Goal: Download file/media

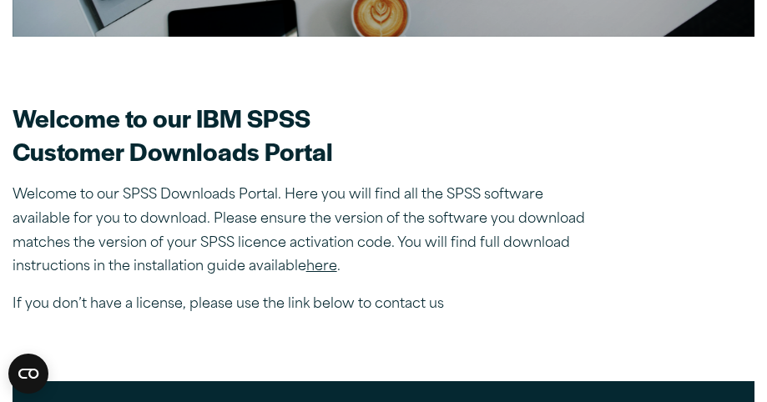
scroll to position [369, 0]
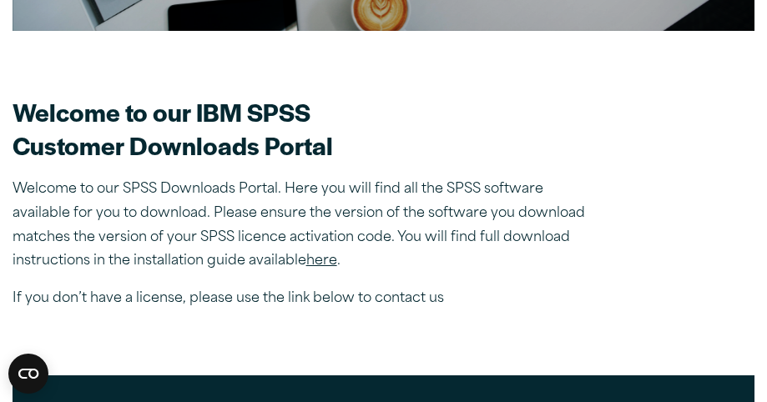
click at [325, 263] on link "here" at bounding box center [321, 260] width 31 height 13
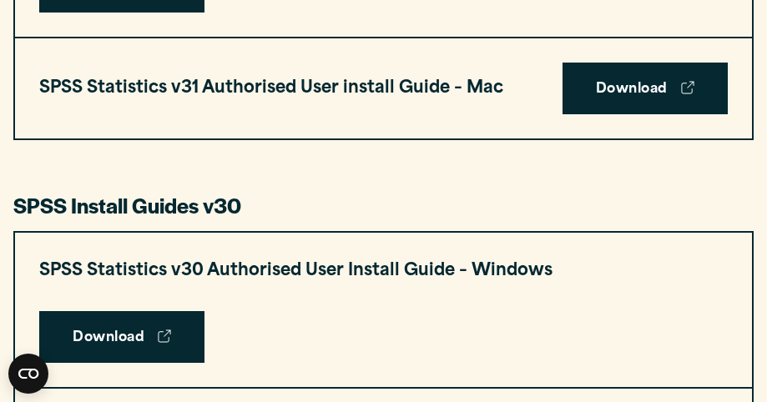
scroll to position [1057, 0]
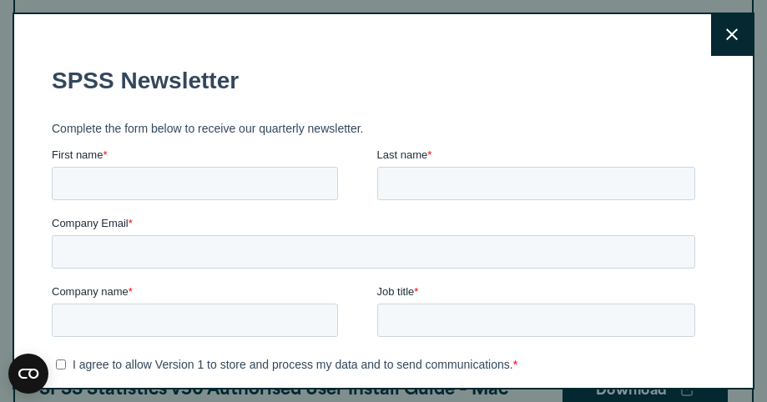
click at [735, 42] on button "Close" at bounding box center [732, 35] width 42 height 42
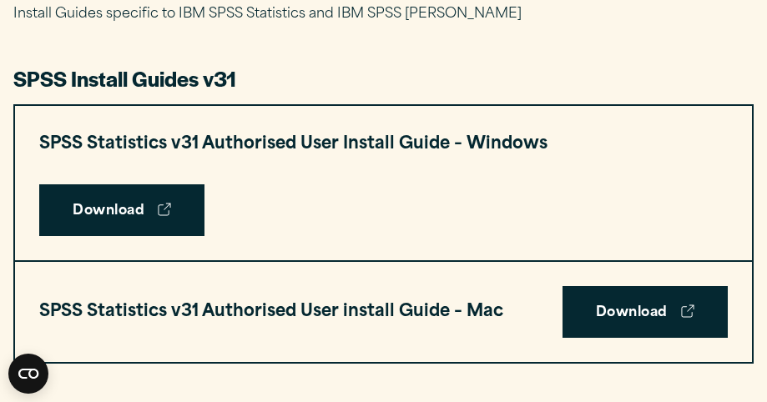
scroll to position [790, 0]
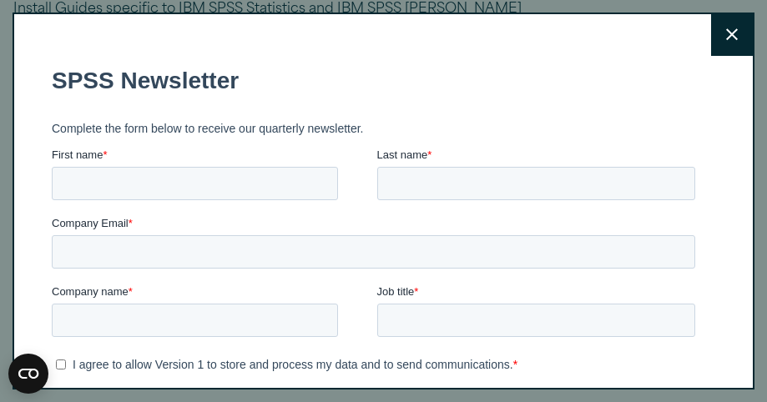
click at [742, 29] on button "Close" at bounding box center [732, 35] width 42 height 42
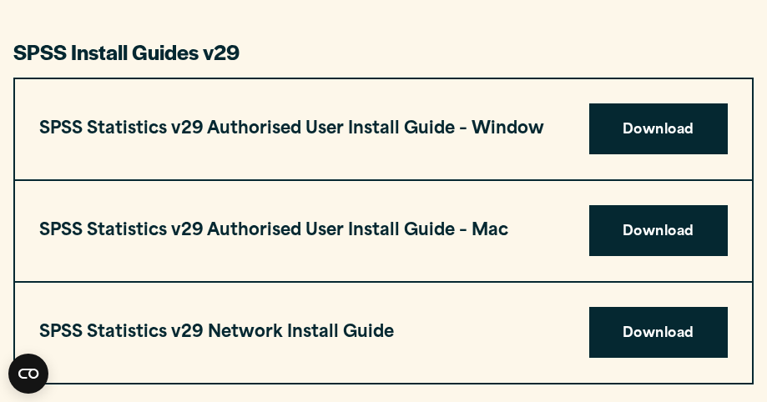
scroll to position [1641, 0]
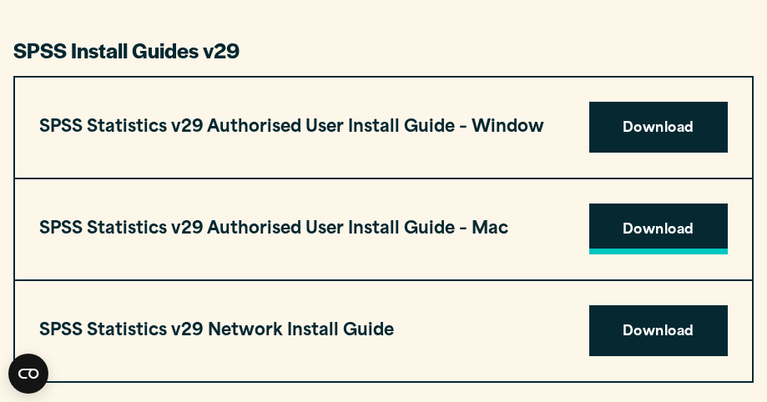
click at [634, 225] on link "Download" at bounding box center [658, 230] width 139 height 52
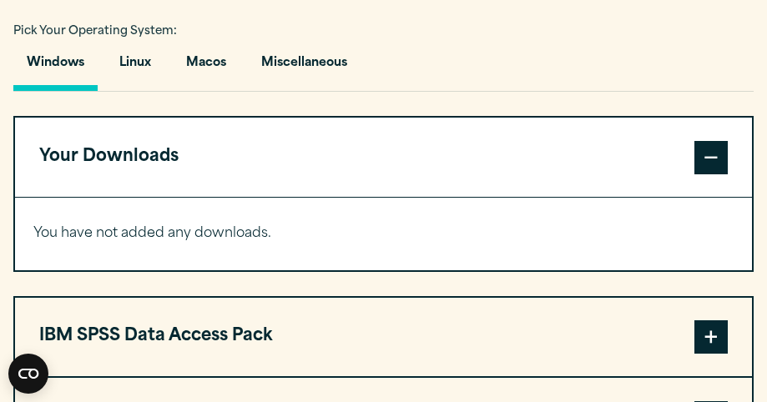
scroll to position [1140, 0]
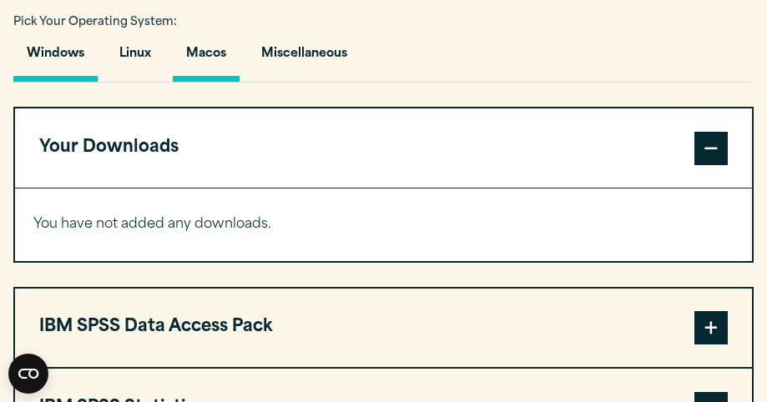
click at [217, 55] on button "Macos" at bounding box center [206, 58] width 67 height 48
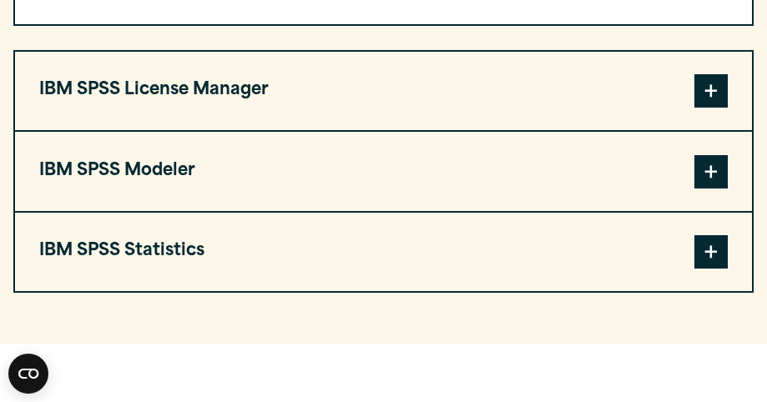
scroll to position [1378, 0]
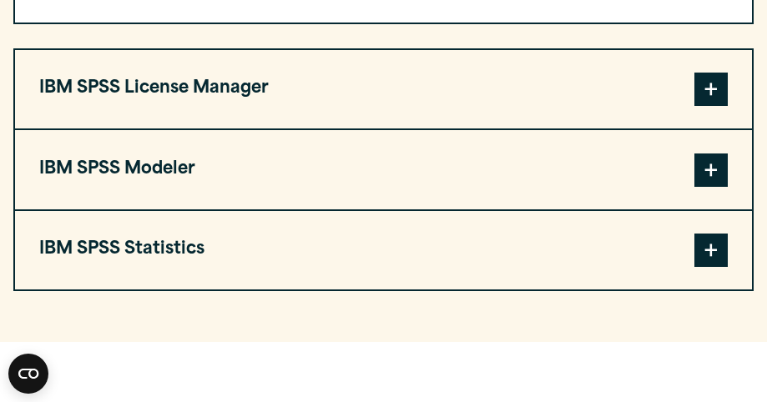
click at [204, 254] on button "IBM SPSS Statistics" at bounding box center [383, 250] width 737 height 78
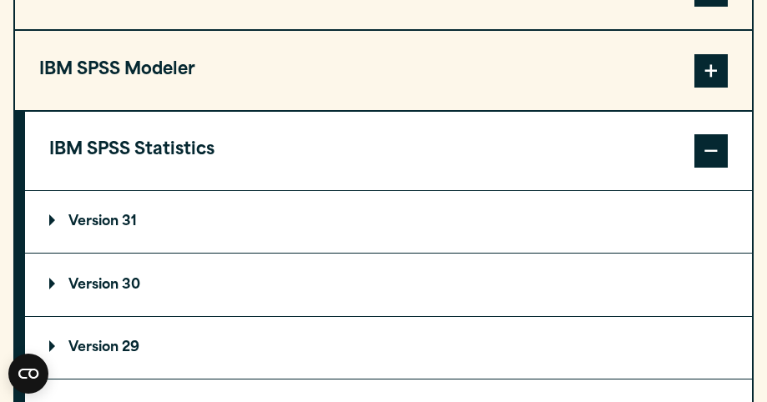
scroll to position [1501, 0]
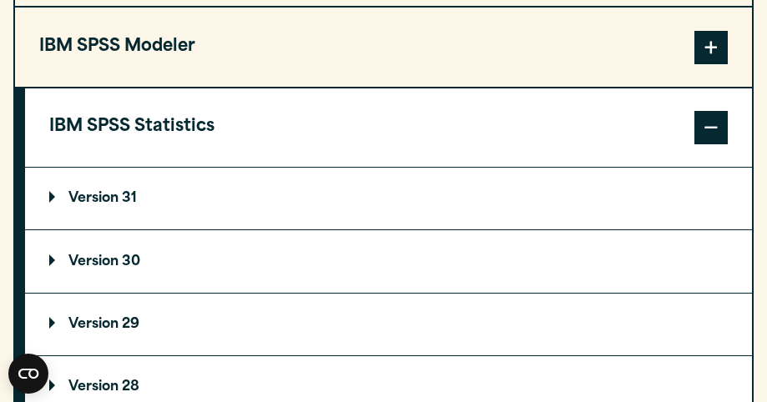
click at [160, 330] on summary "Version 29" at bounding box center [388, 325] width 727 height 62
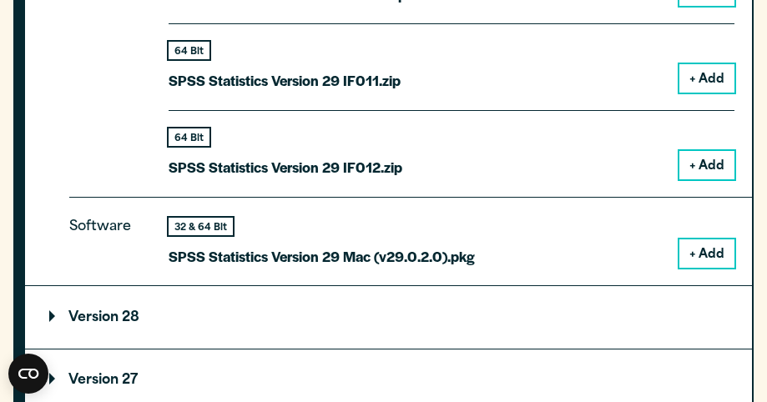
scroll to position [2443, 0]
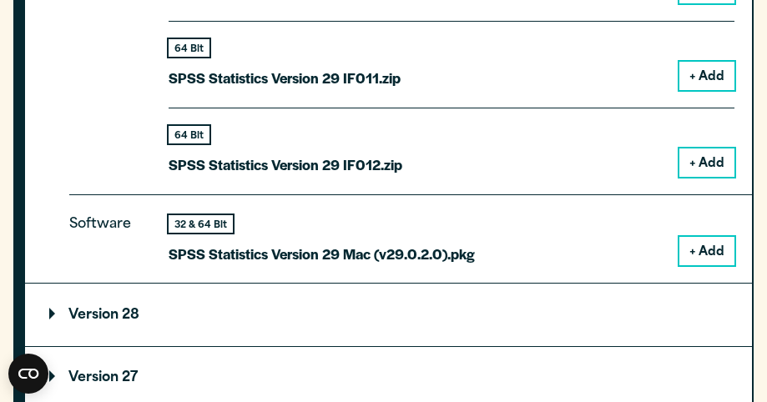
click at [706, 239] on button "+ Add" at bounding box center [706, 251] width 55 height 28
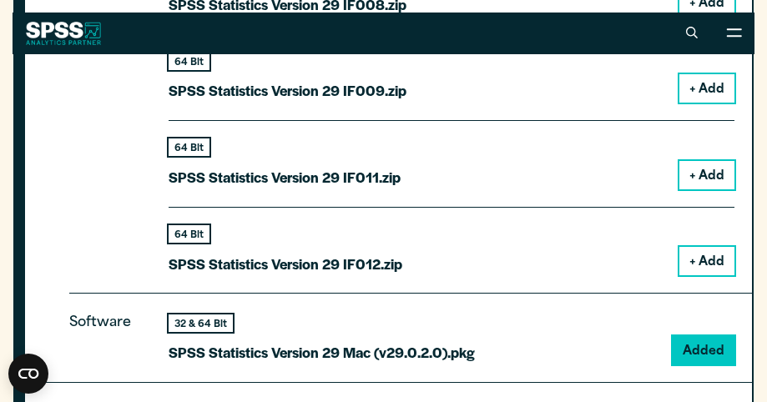
scroll to position [2410, 0]
click at [733, 29] on icon at bounding box center [734, 32] width 15 height 8
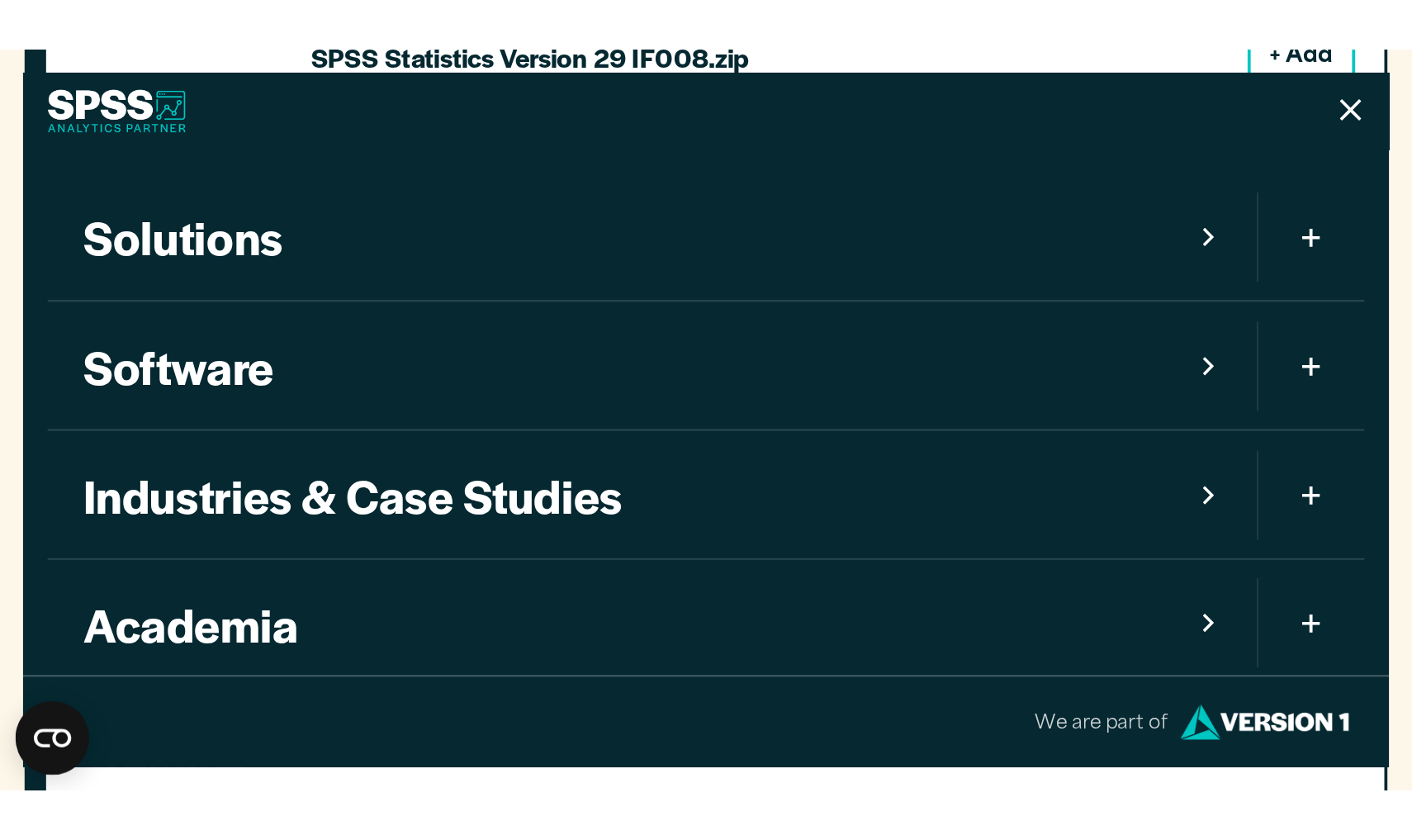
scroll to position [0, 0]
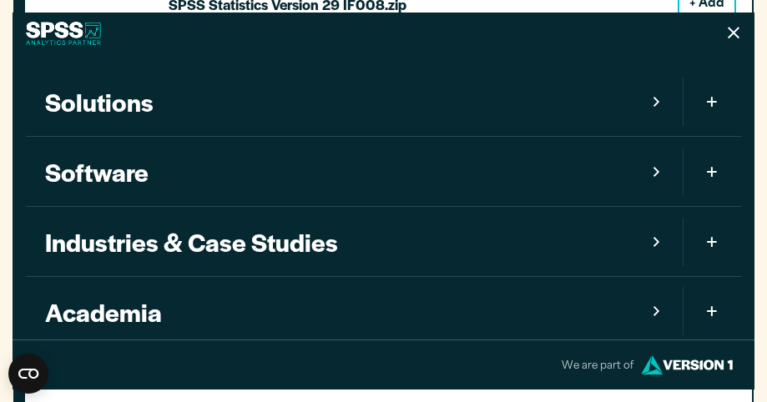
click at [733, 38] on icon at bounding box center [734, 33] width 12 height 13
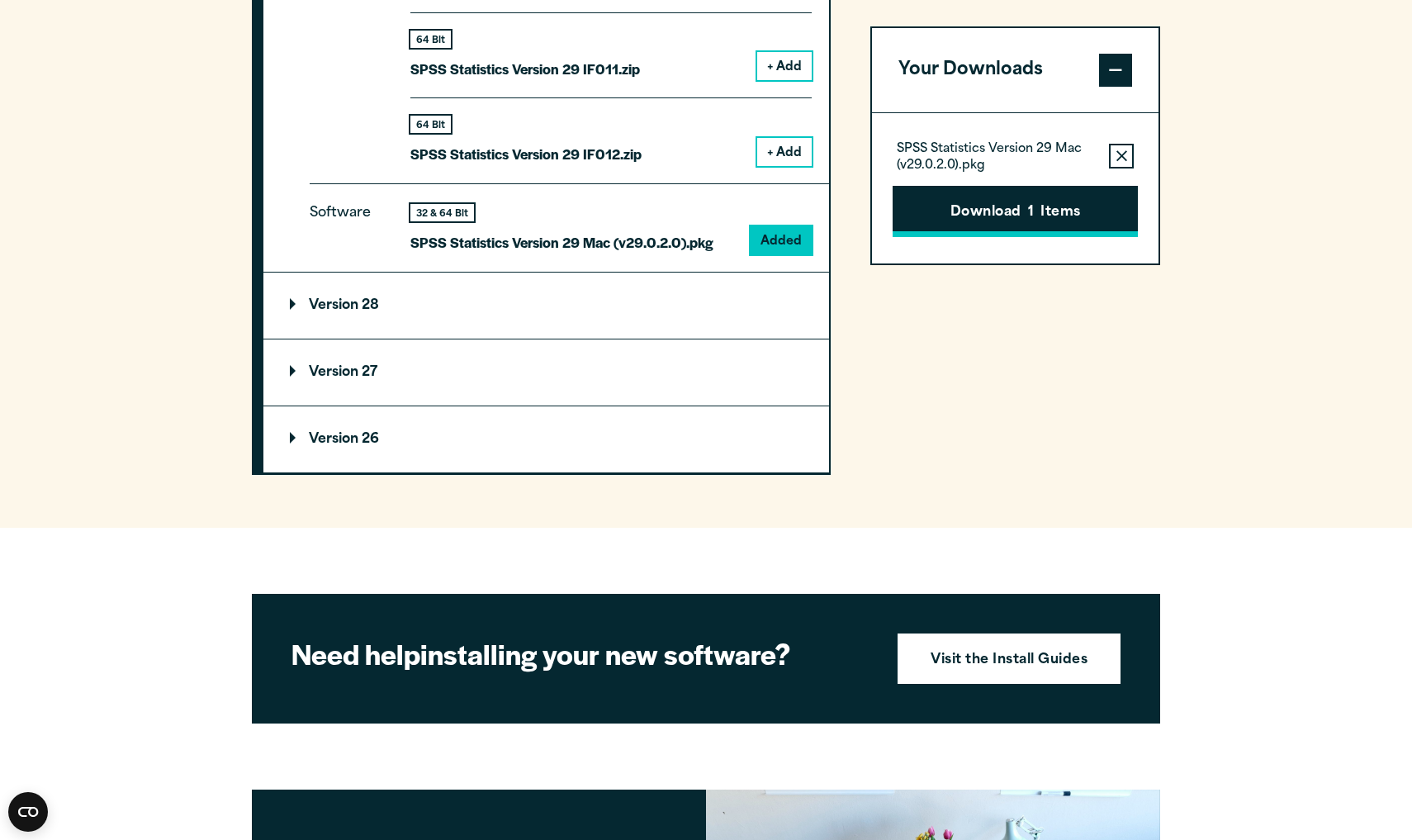
click at [758, 217] on button "Download 1 Items" at bounding box center [1015, 212] width 245 height 51
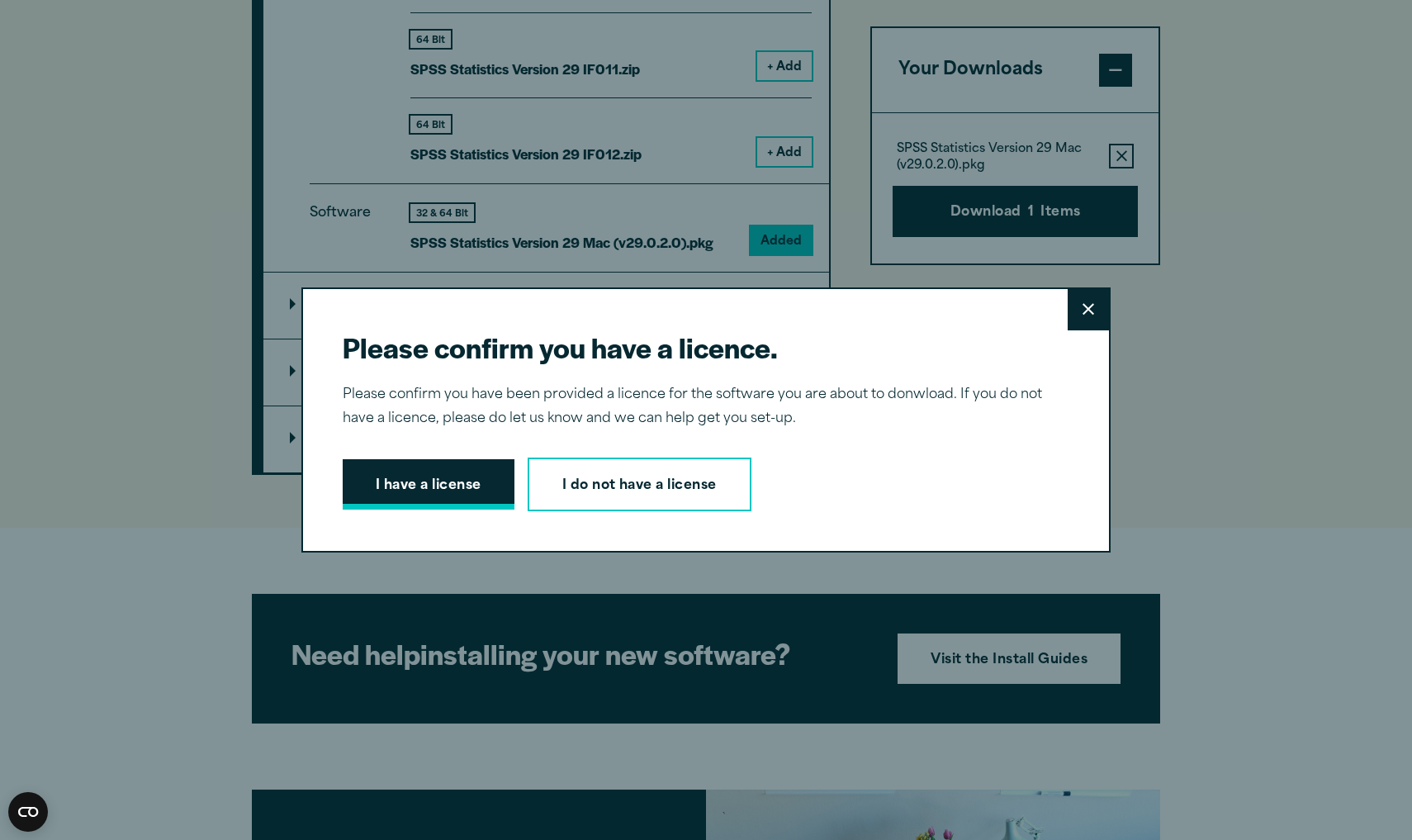
click at [461, 397] on button "I have a license" at bounding box center [428, 485] width 172 height 51
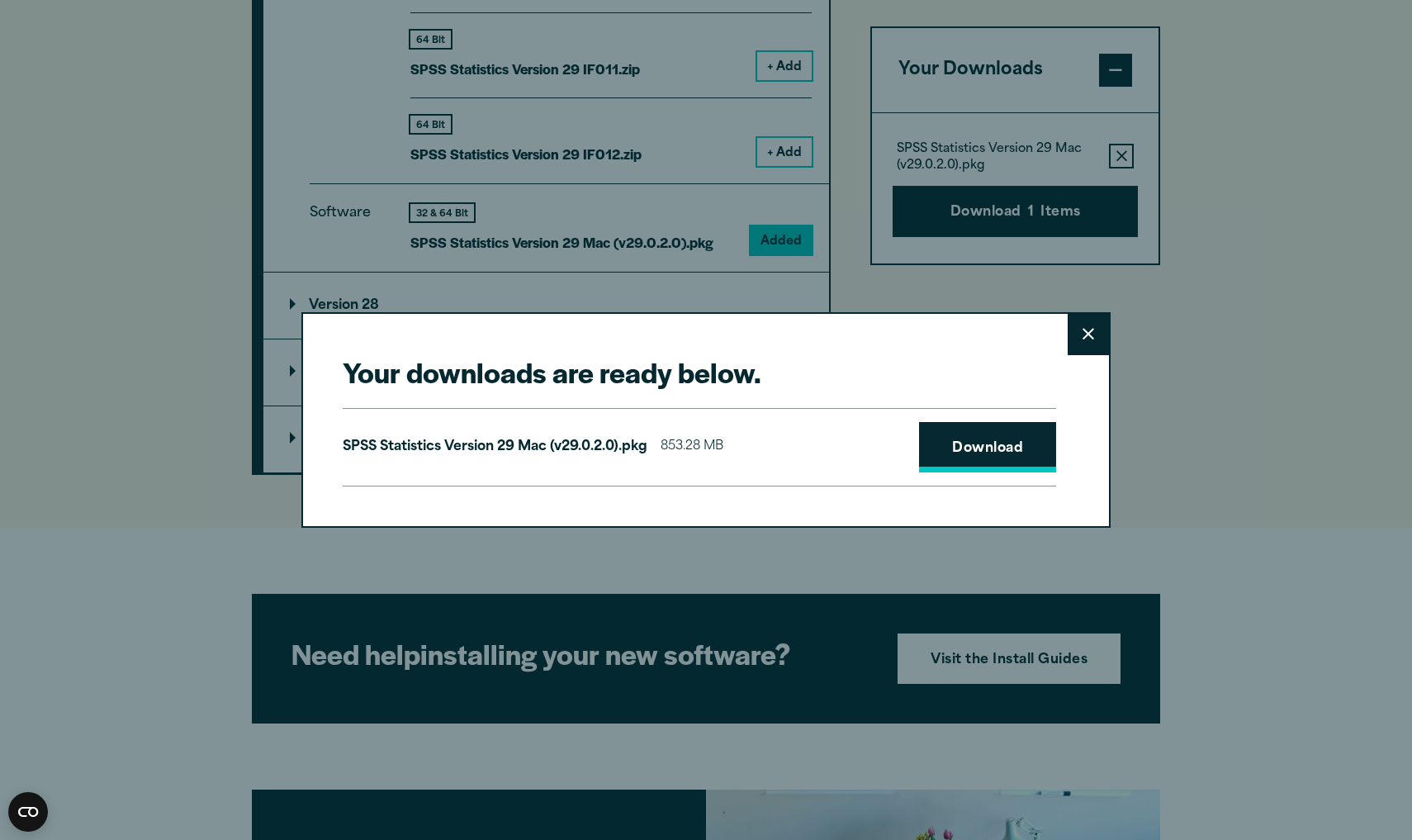
click at [758, 397] on link "Download" at bounding box center [988, 447] width 138 height 51
click at [758, 321] on button "Close" at bounding box center [1088, 334] width 42 height 42
